Goal: Transaction & Acquisition: Purchase product/service

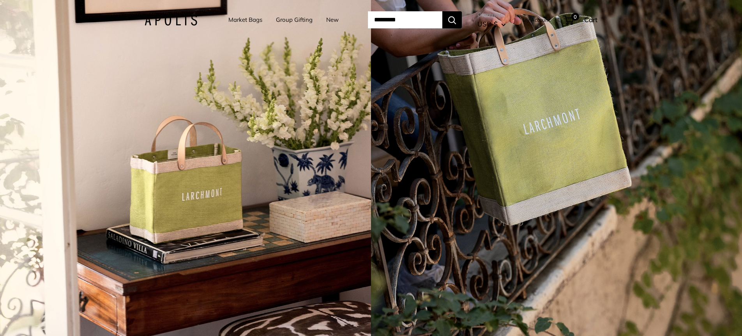
click at [418, 23] on input "Search..." at bounding box center [405, 19] width 74 height 17
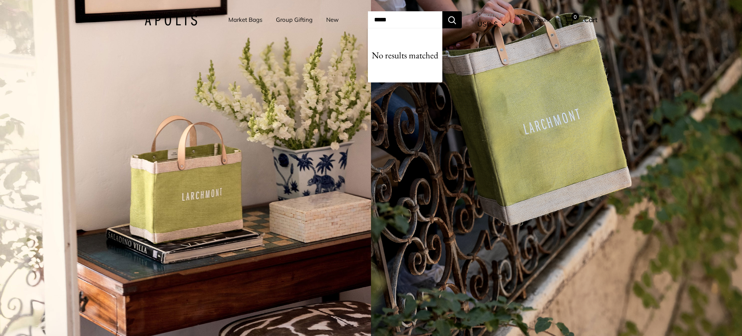
type input "*****"
click at [454, 20] on button "Search" at bounding box center [451, 19] width 19 height 17
